Goal: Task Accomplishment & Management: Use online tool/utility

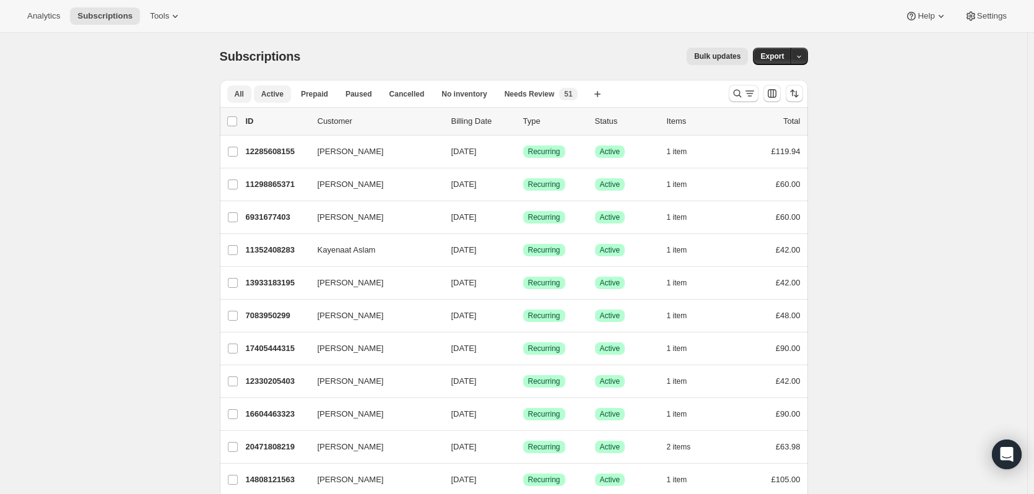
click at [268, 101] on button "Active" at bounding box center [272, 93] width 37 height 17
click at [784, 53] on span "Export" at bounding box center [772, 56] width 24 height 10
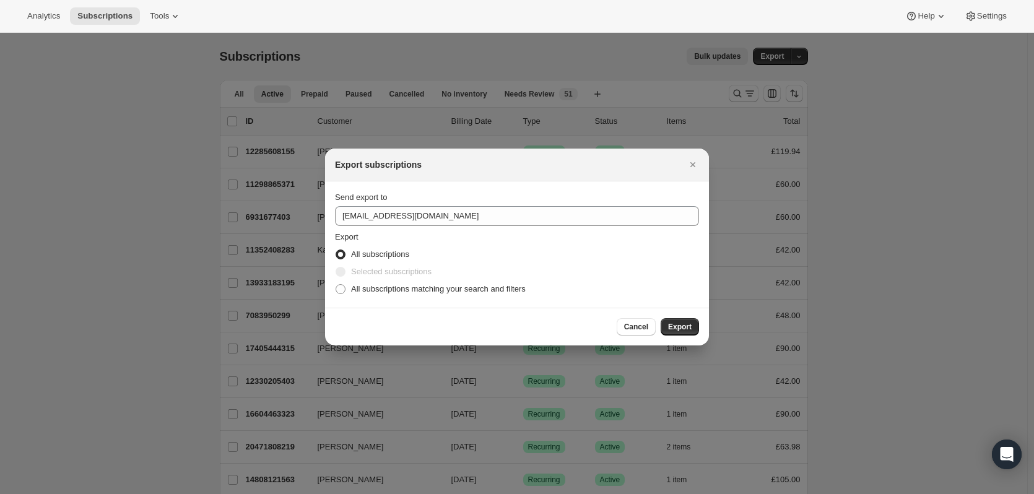
click at [368, 300] on section "Send export to enquiries@kendamil.com Export All subscriptions Selected subscri…" at bounding box center [517, 244] width 384 height 126
click at [380, 290] on span "All subscriptions matching your search and filters" at bounding box center [438, 288] width 175 height 9
click at [336, 285] on input "All subscriptions matching your search and filters" at bounding box center [336, 284] width 1 height 1
radio input "true"
click at [674, 326] on span "Export" at bounding box center [680, 327] width 24 height 10
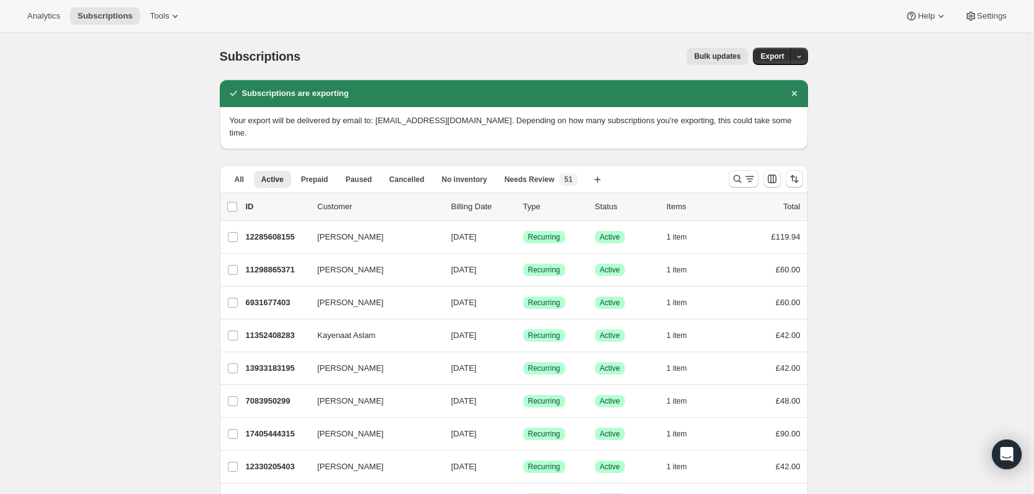
click at [777, 65] on div "Subscriptions. This page is ready Subscriptions Bulk updates More actions Bulk …" at bounding box center [514, 56] width 588 height 47
click at [775, 60] on span "Export" at bounding box center [772, 56] width 24 height 10
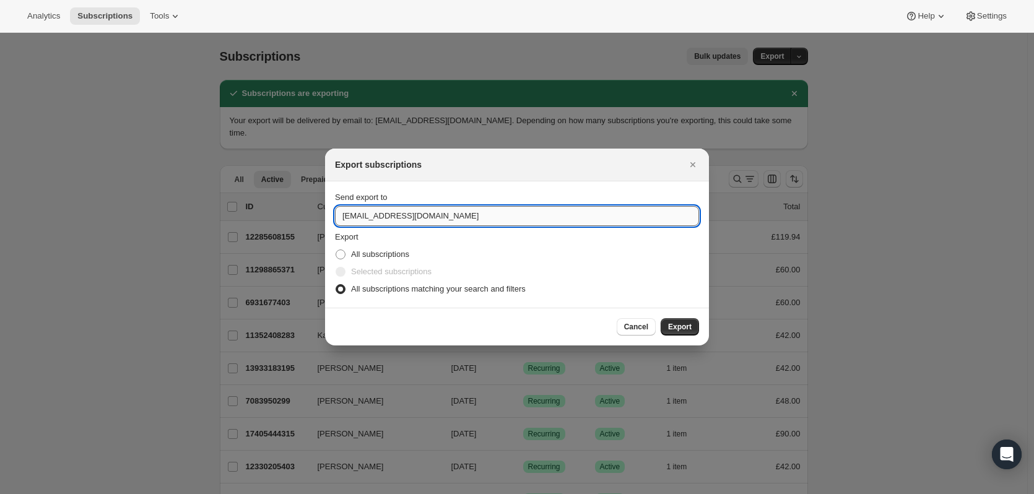
click at [435, 211] on input "enquiries@kendamil.com" at bounding box center [517, 216] width 364 height 20
type input "hannah.milton@kendalnutricare.com"
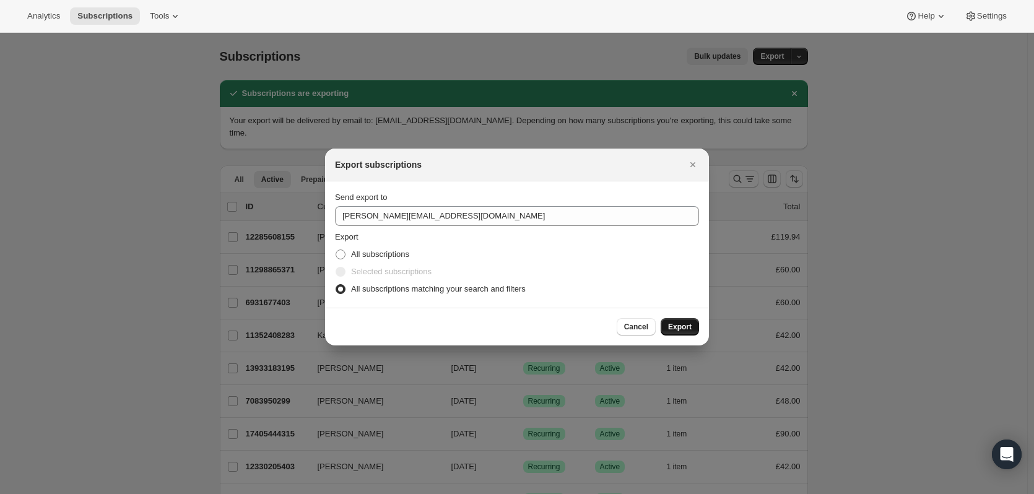
click at [684, 325] on span "Export" at bounding box center [680, 327] width 24 height 10
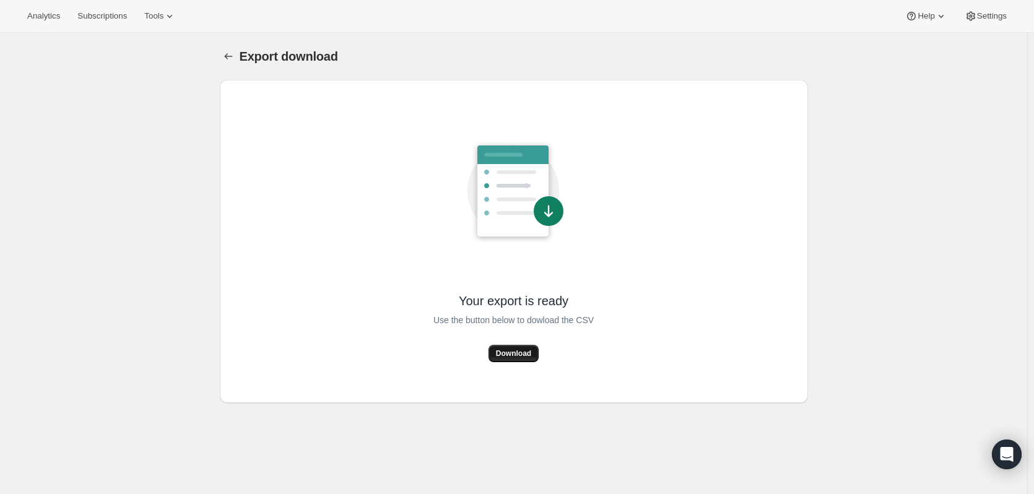
click at [504, 353] on span "Download" at bounding box center [513, 354] width 35 height 10
